Goal: Task Accomplishment & Management: Complete application form

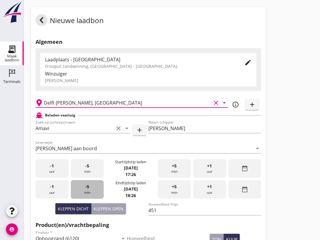
click at [90, 197] on div "-5 min" at bounding box center [87, 189] width 33 height 19
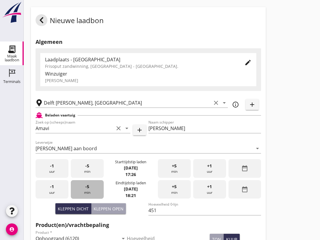
click at [96, 198] on div "-5 min" at bounding box center [87, 189] width 33 height 19
click at [93, 198] on div "-5 min" at bounding box center [87, 189] width 33 height 19
click at [87, 197] on div "-5 min" at bounding box center [87, 189] width 33 height 19
click at [89, 198] on div "-5 min" at bounding box center [87, 189] width 33 height 19
click at [94, 196] on div "-5 min" at bounding box center [87, 189] width 33 height 19
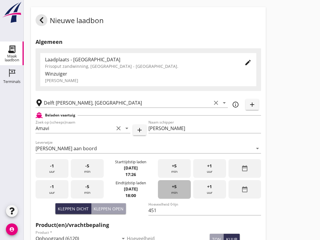
click at [176, 190] on span "+5" at bounding box center [174, 186] width 5 height 7
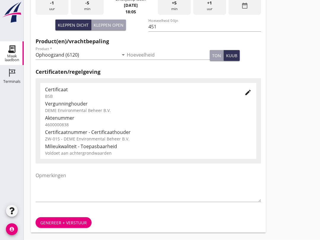
scroll to position [189, 0]
click at [74, 227] on button "Genereer + verstuur" at bounding box center [64, 223] width 56 height 11
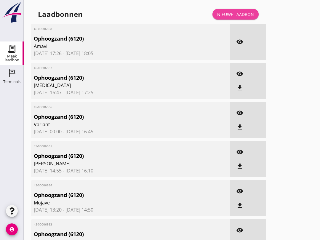
click at [237, 15] on link "Nieuwe laadbon" at bounding box center [236, 14] width 46 height 11
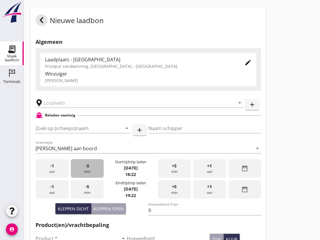
click at [90, 176] on div "-5 min" at bounding box center [87, 168] width 33 height 19
click at [91, 177] on div "-5 min" at bounding box center [87, 168] width 33 height 19
click at [88, 175] on div "-5 min" at bounding box center [87, 168] width 33 height 19
click at [71, 108] on input "text" at bounding box center [135, 102] width 183 height 9
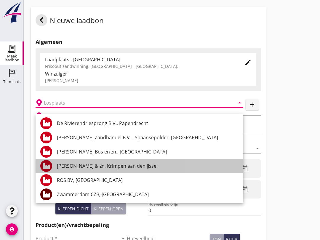
click at [114, 169] on div "[PERSON_NAME] & zn, Krimpen aan den IJssel" at bounding box center [148, 165] width 182 height 7
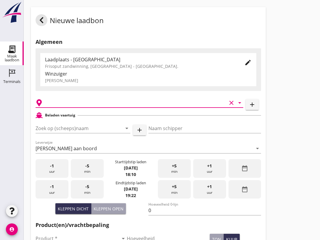
type input "[PERSON_NAME] & zn, Krimpen aan den IJssel"
click at [88, 133] on input "Zoek op (scheeps)naam" at bounding box center [75, 128] width 78 height 9
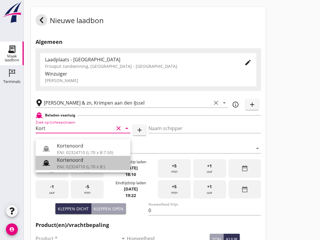
click at [82, 164] on div "ENI: 02324710 (L:70 x B:)" at bounding box center [91, 167] width 69 height 6
type input "Kortenoord"
type input "[PERSON_NAME]/[PERSON_NAME]"
type input "621"
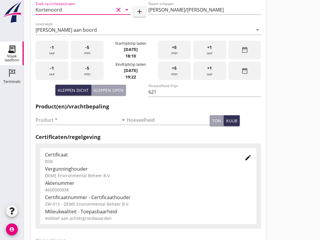
scroll to position [113, 0]
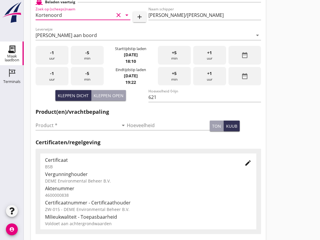
click at [68, 130] on input "Product *" at bounding box center [77, 125] width 83 height 9
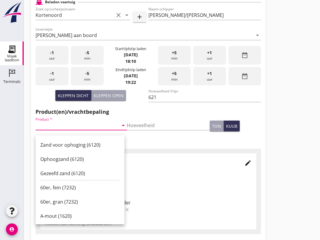
click at [89, 155] on div "Ophoogzand (6120)" at bounding box center [79, 159] width 79 height 14
type input "O"
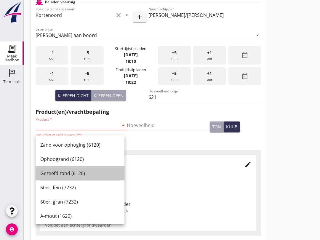
click at [68, 172] on div "Gezeefd zand (6120)" at bounding box center [79, 173] width 79 height 7
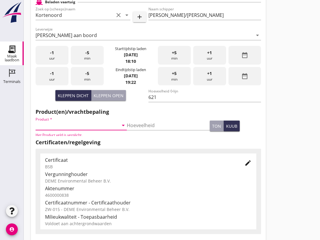
type input "Gezeefd zand (6120)"
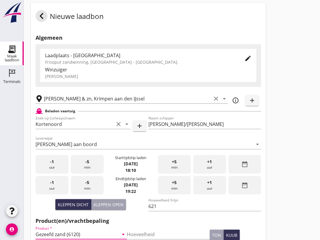
scroll to position [0, 0]
